Goal: Task Accomplishment & Management: Manage account settings

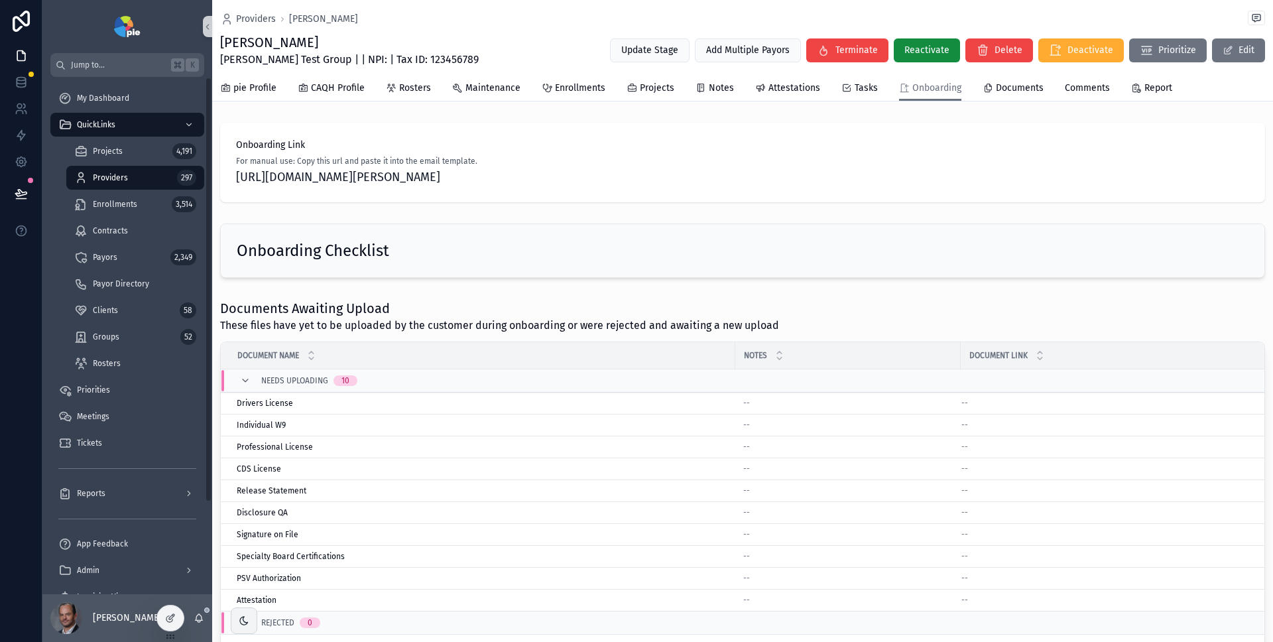
click at [130, 178] on div "Providers 297" at bounding box center [135, 177] width 122 height 21
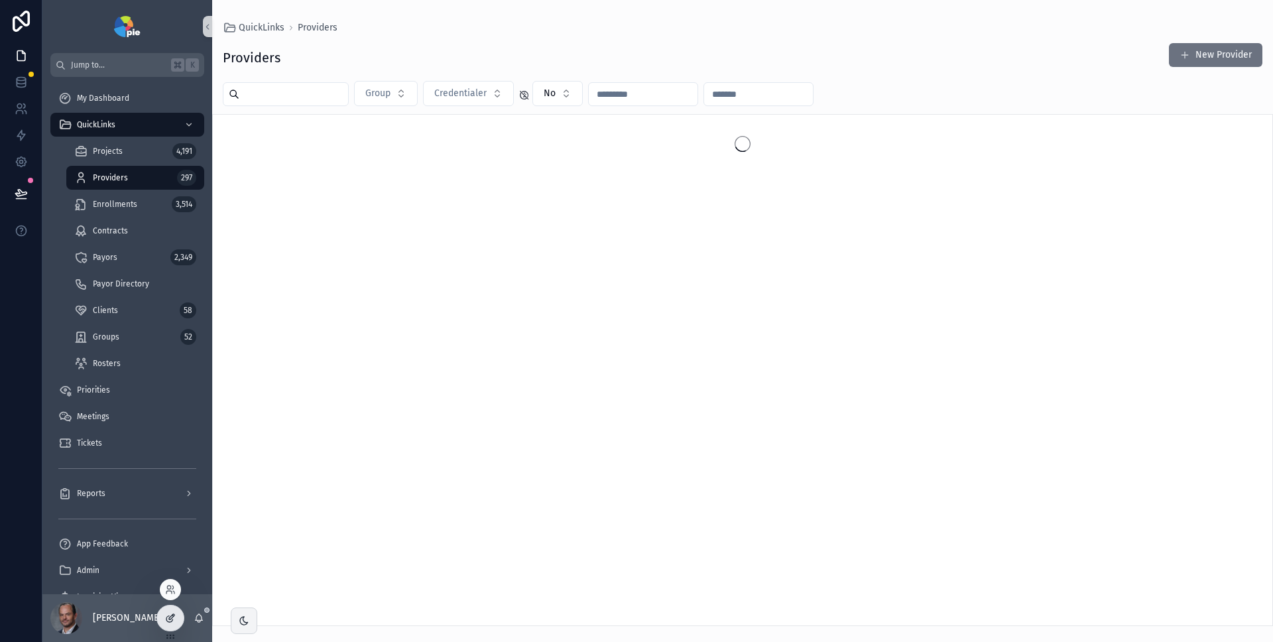
click at [177, 620] on div at bounding box center [170, 617] width 27 height 25
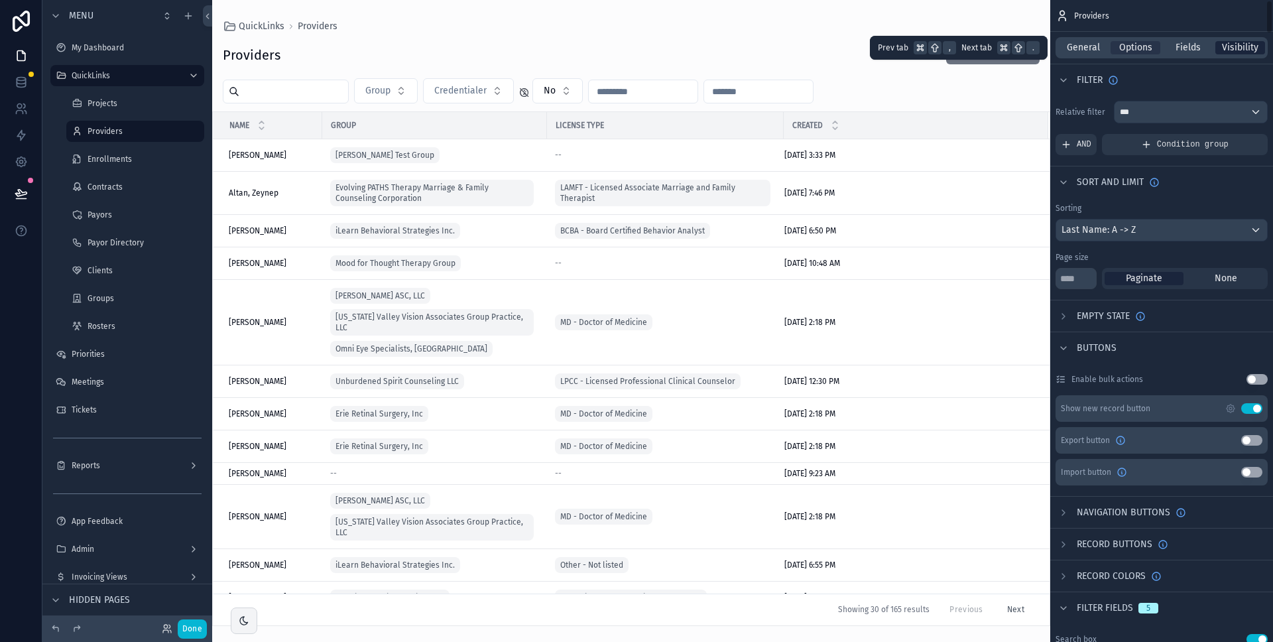
click at [1243, 45] on span "Visibility" at bounding box center [1240, 47] width 36 height 13
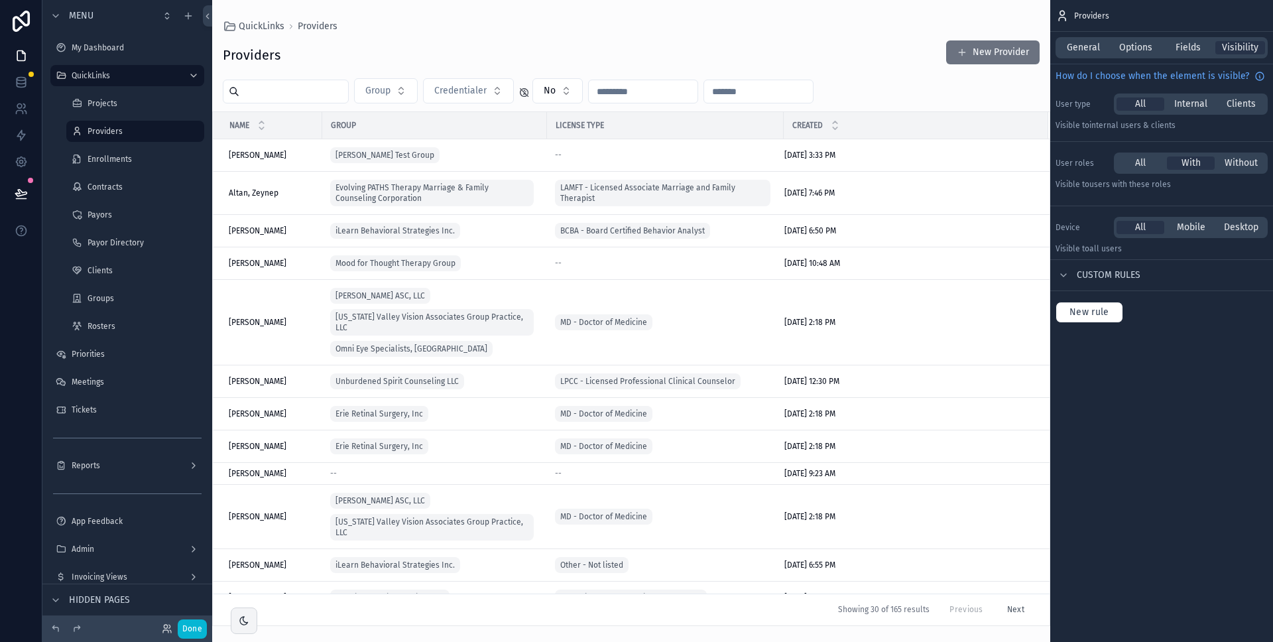
click at [741, 66] on div "scrollable content" at bounding box center [631, 321] width 838 height 642
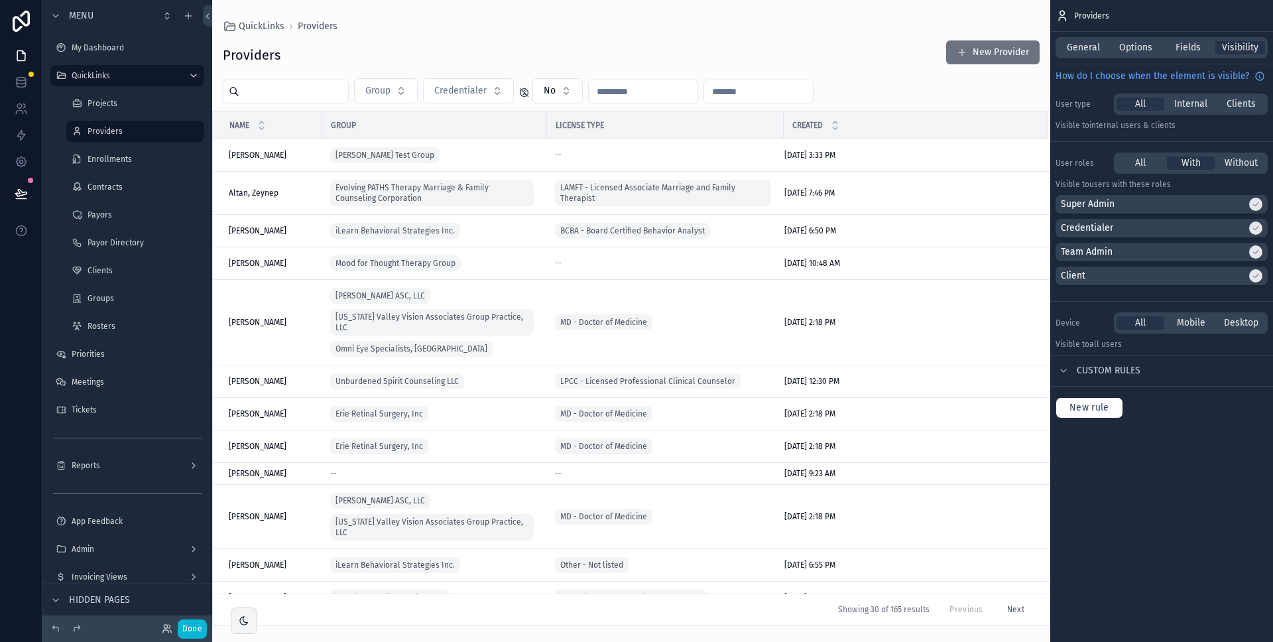
click at [835, 64] on div "Providers New Provider" at bounding box center [631, 55] width 817 height 31
click at [1103, 44] on div "General" at bounding box center [1083, 47] width 50 height 13
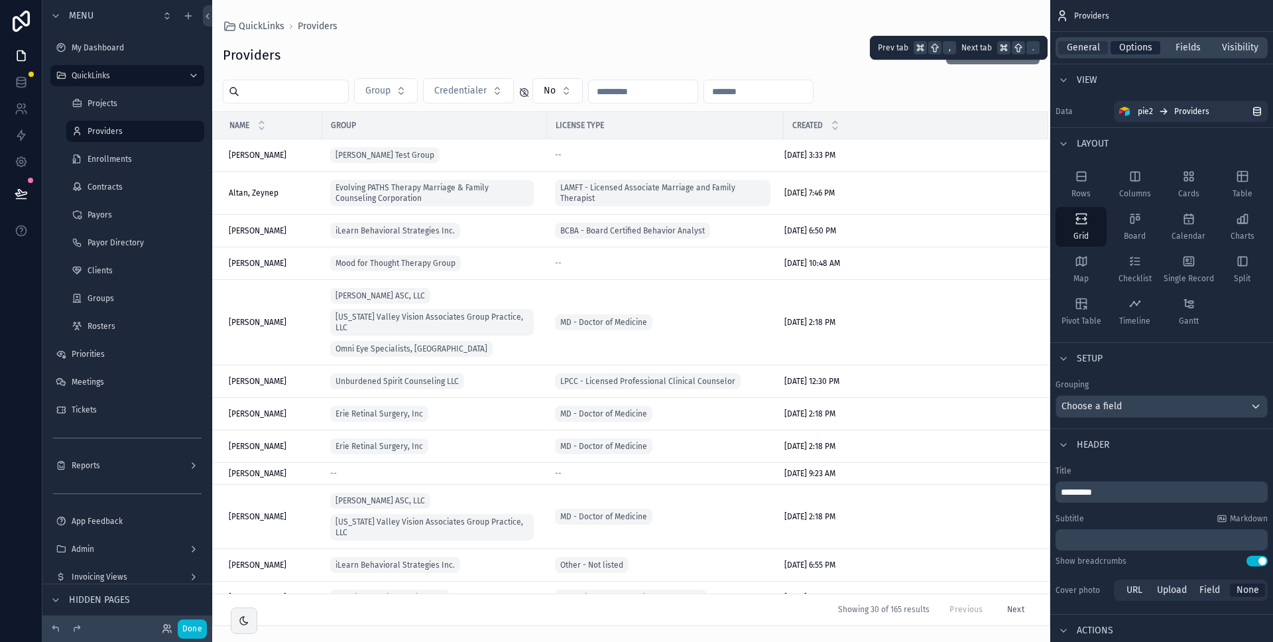
click at [1137, 46] on span "Options" at bounding box center [1135, 47] width 33 height 13
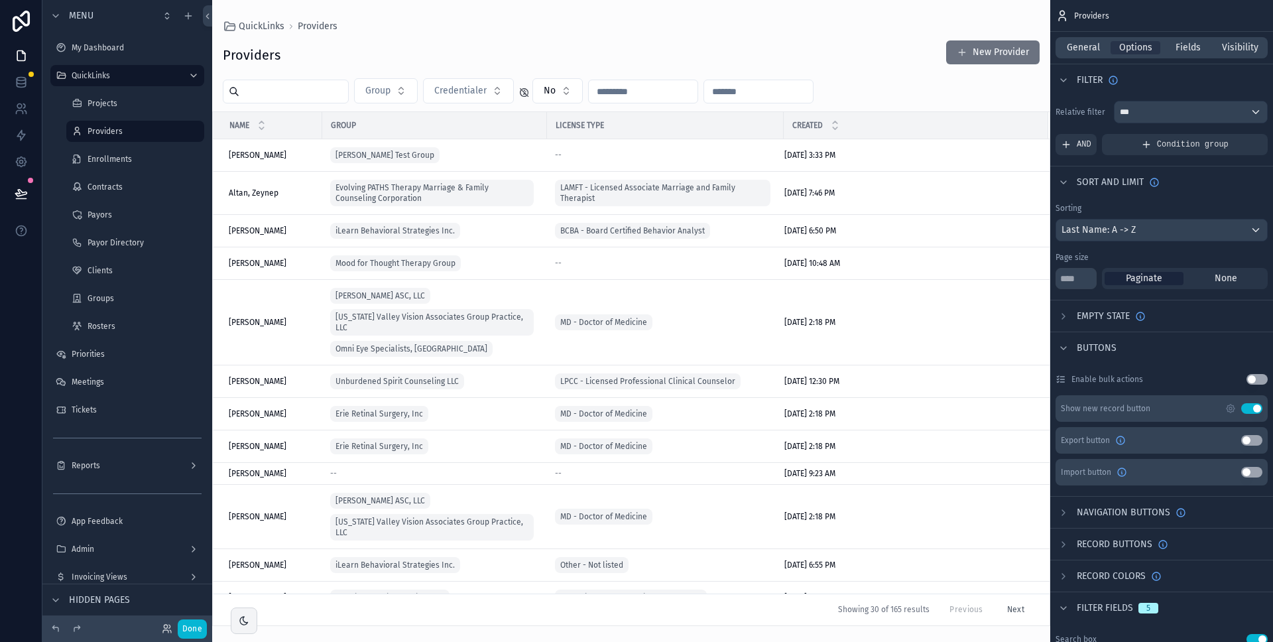
scroll to position [68, 0]
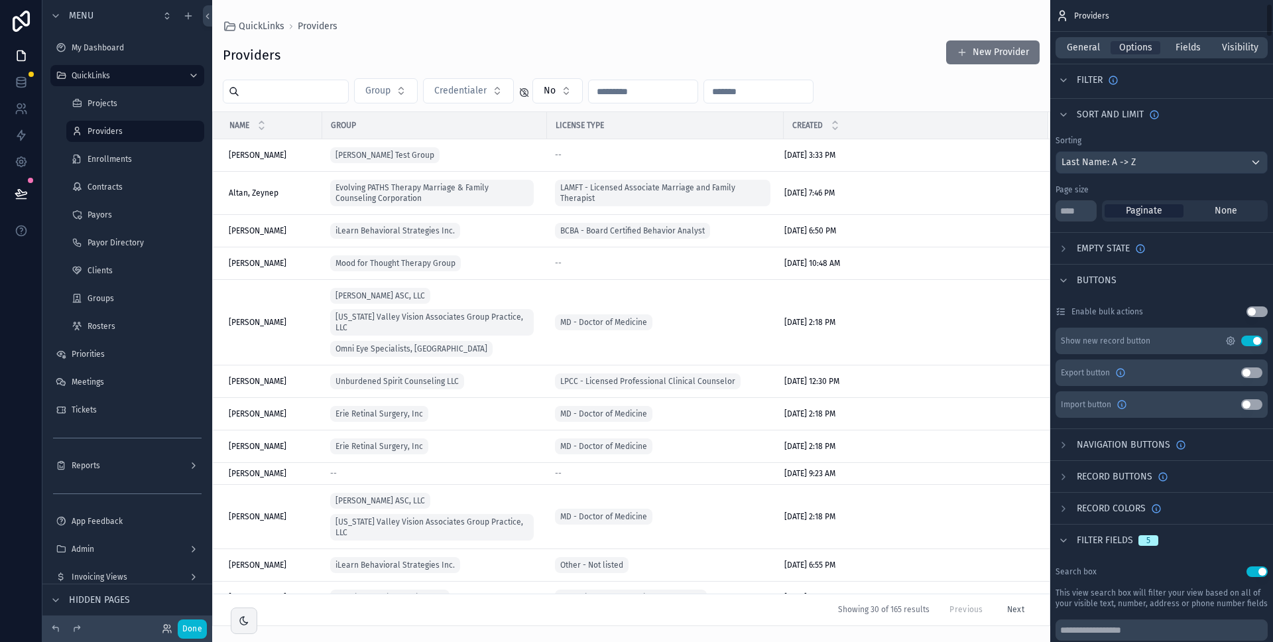
click at [1230, 339] on icon "scrollable content" at bounding box center [1230, 340] width 3 height 3
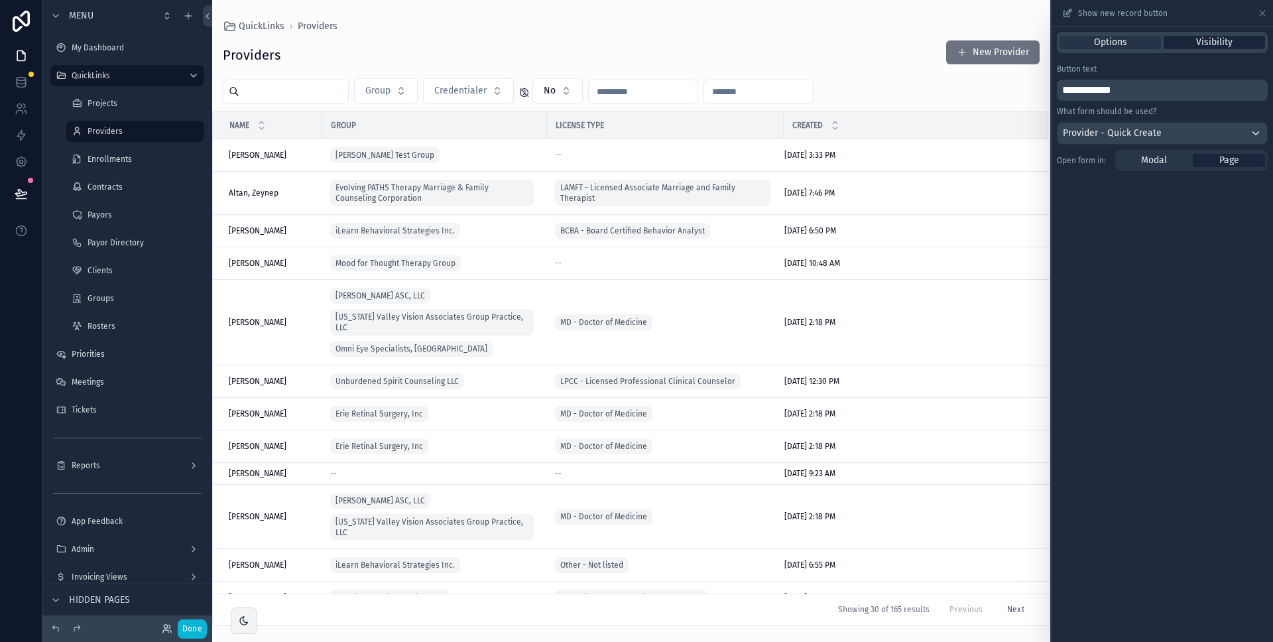
click at [1229, 46] on span "Visibility" at bounding box center [1214, 42] width 36 height 13
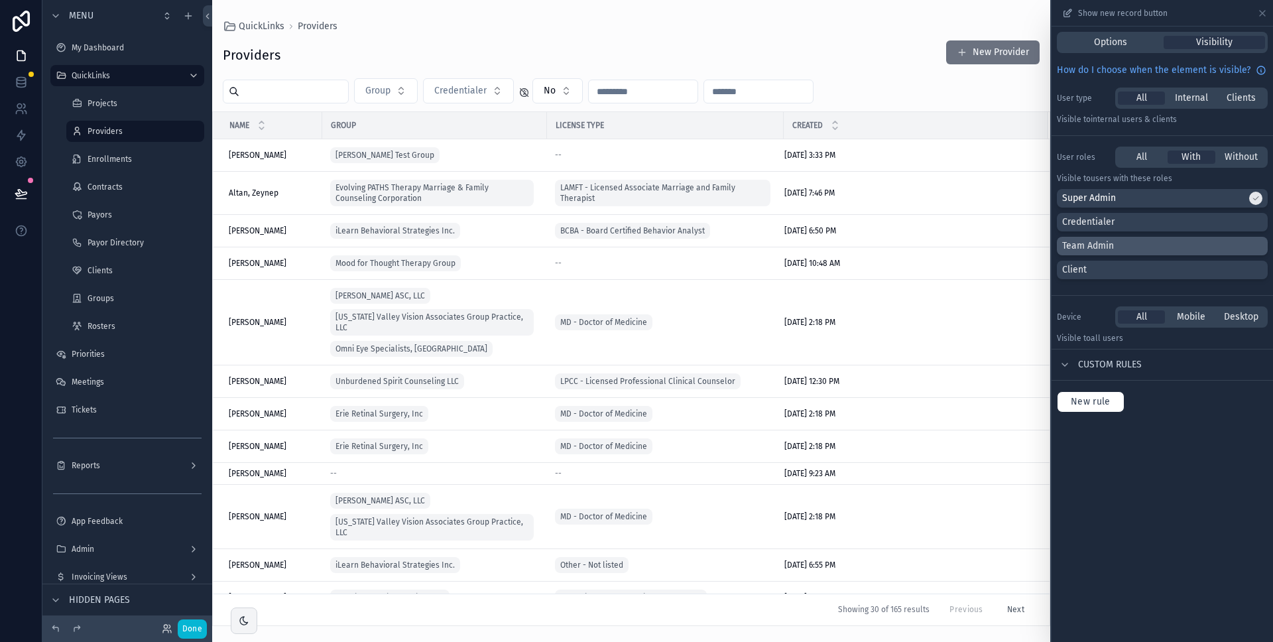
click at [1253, 246] on div "Team Admin" at bounding box center [1162, 245] width 200 height 13
click at [200, 628] on button "Done" at bounding box center [192, 628] width 29 height 19
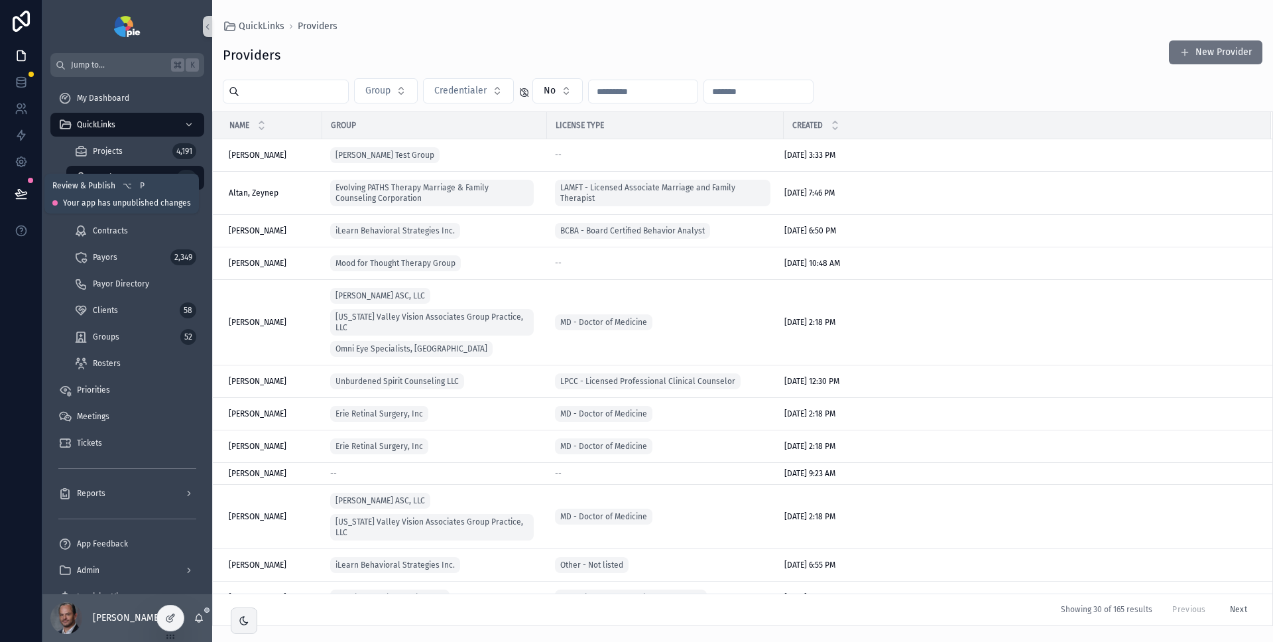
click at [21, 196] on icon at bounding box center [21, 193] width 13 height 13
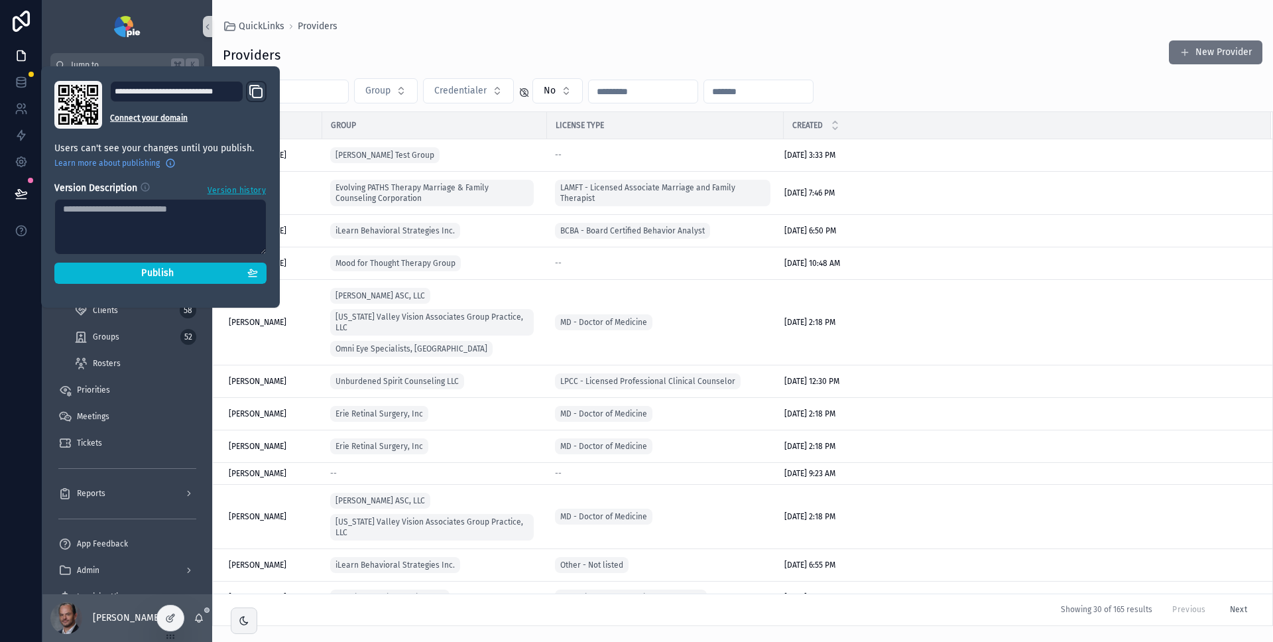
click at [582, 62] on div "Providers New Provider" at bounding box center [743, 55] width 1040 height 31
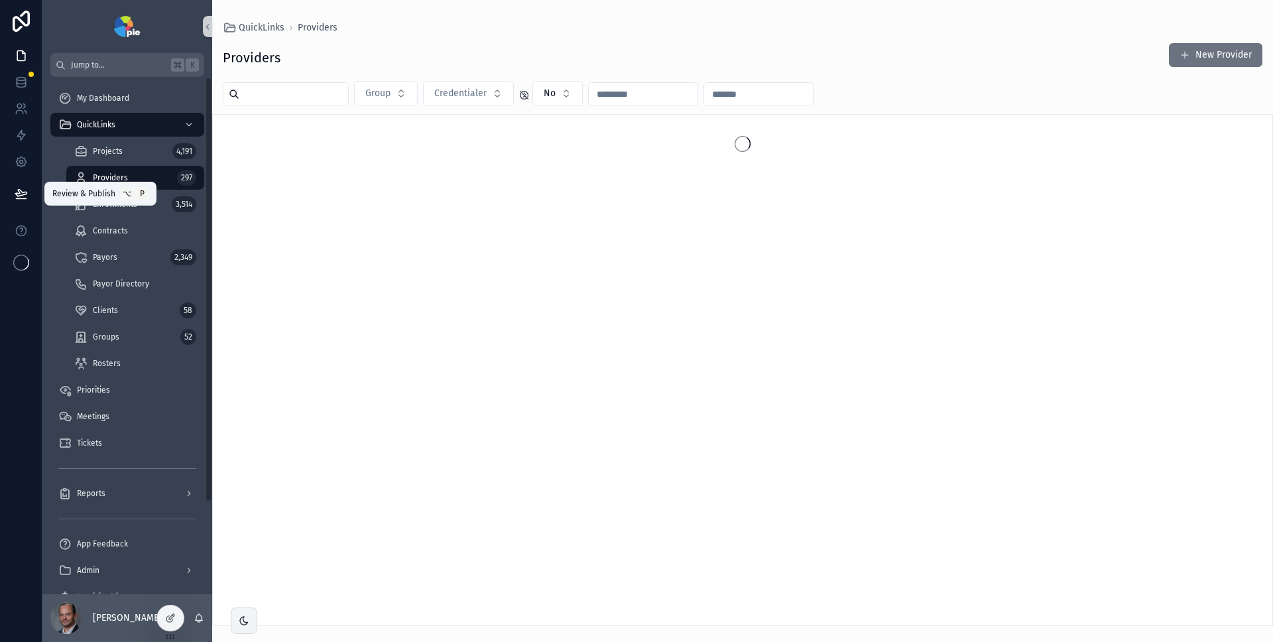
click at [26, 195] on icon at bounding box center [21, 193] width 13 height 13
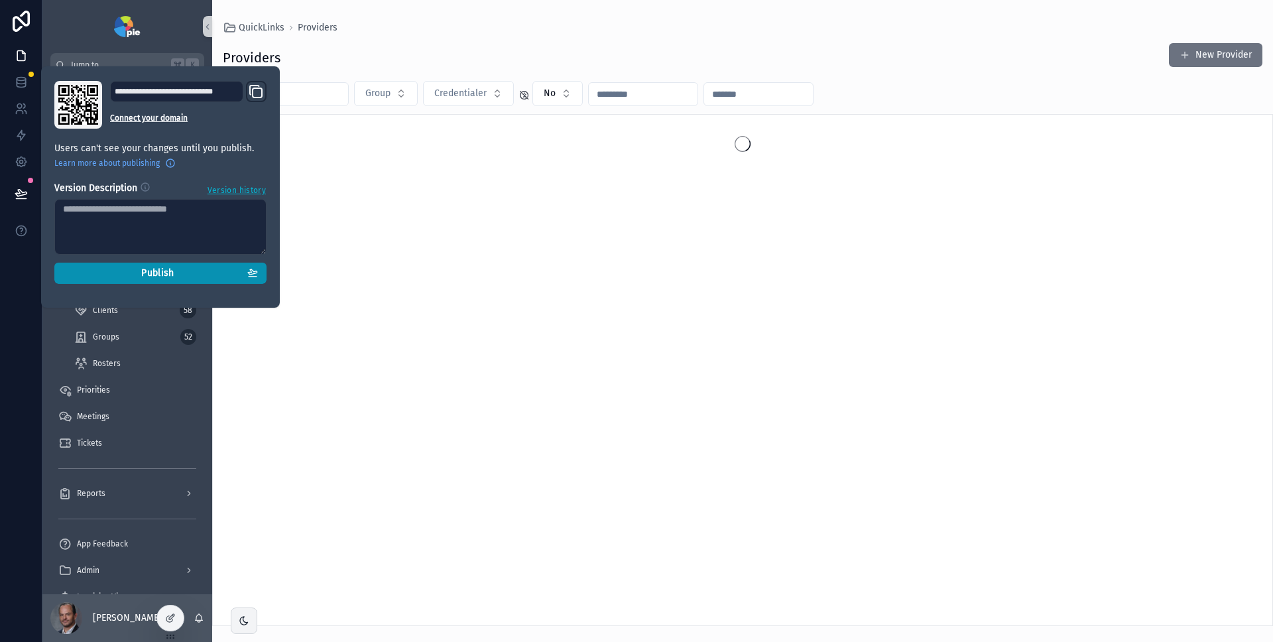
click at [122, 266] on button "Publish" at bounding box center [160, 273] width 212 height 21
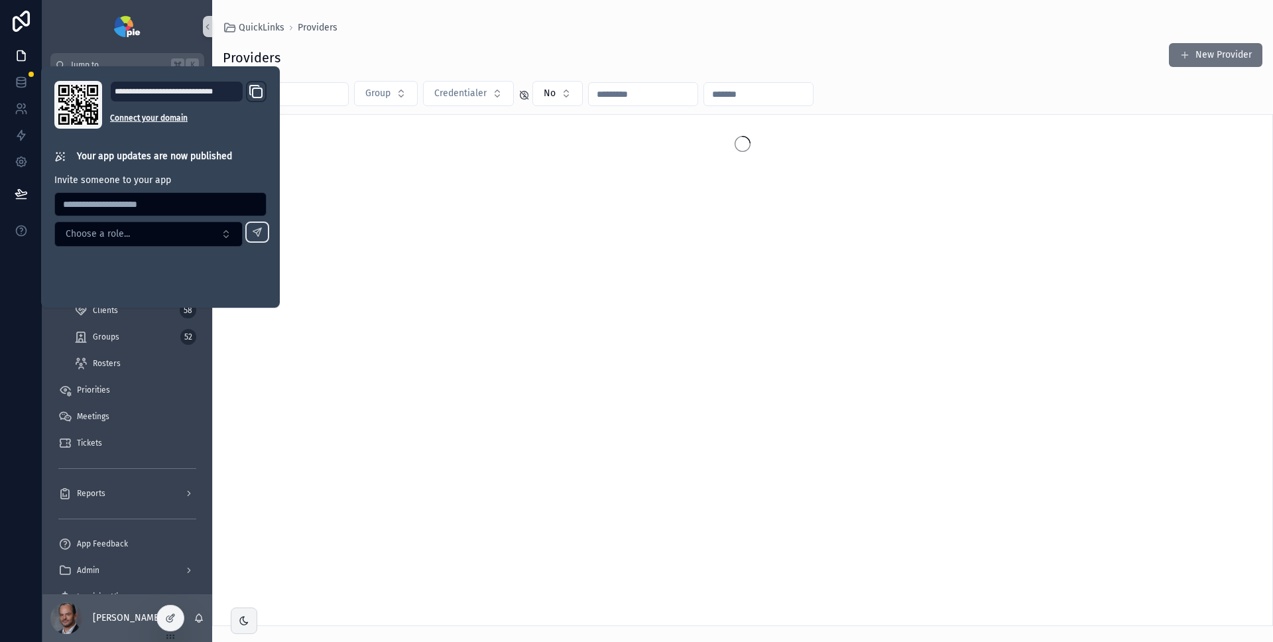
click at [559, 63] on div "Providers New Provider" at bounding box center [743, 57] width 1040 height 31
